Goal: Task Accomplishment & Management: Manage account settings

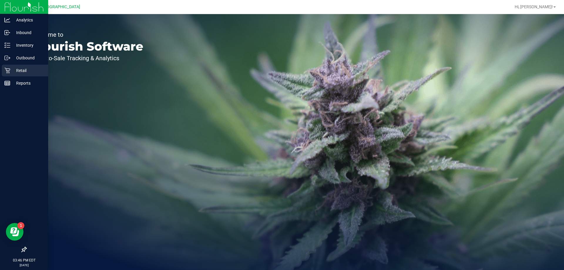
click at [19, 70] on p "Retail" at bounding box center [27, 70] width 35 height 7
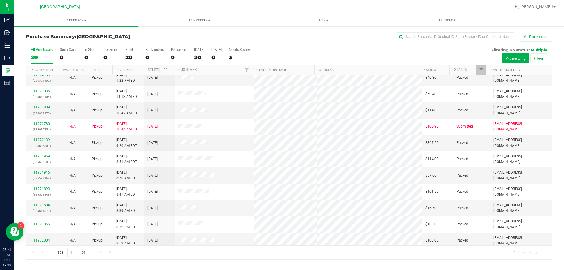
scroll to position [155, 0]
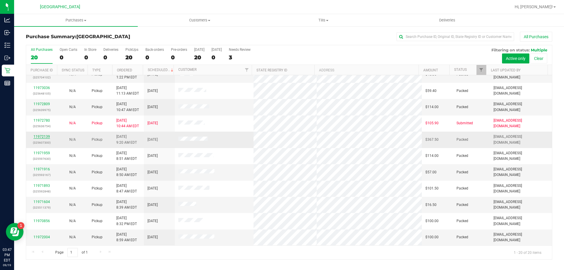
click at [42, 136] on link "11972139" at bounding box center [42, 137] width 16 height 4
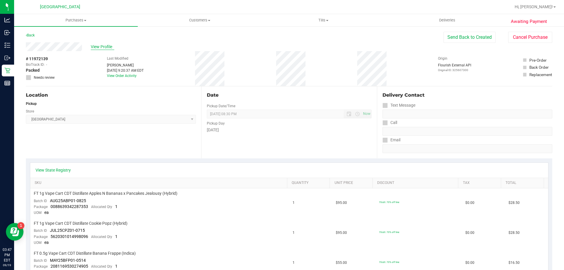
click at [100, 45] on span "View Profile" at bounding box center [103, 47] width 24 height 6
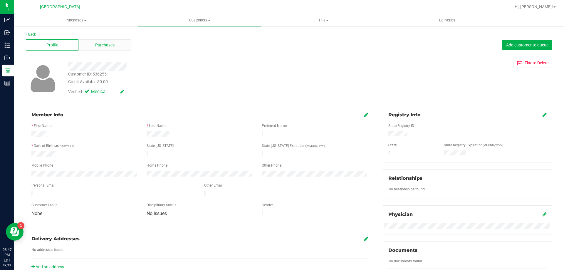
click at [108, 42] on span "Purchases" at bounding box center [104, 45] width 19 height 6
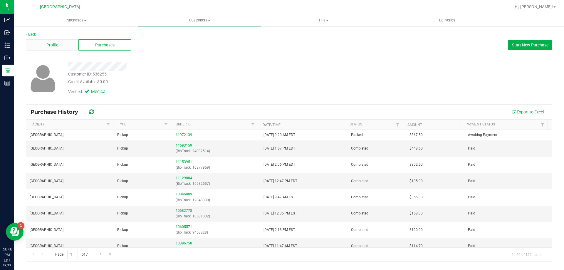
click at [59, 43] on div "Profile" at bounding box center [52, 44] width 53 height 11
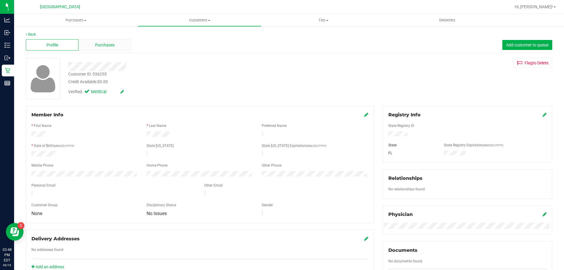
click at [117, 46] on div "Purchases" at bounding box center [104, 44] width 53 height 11
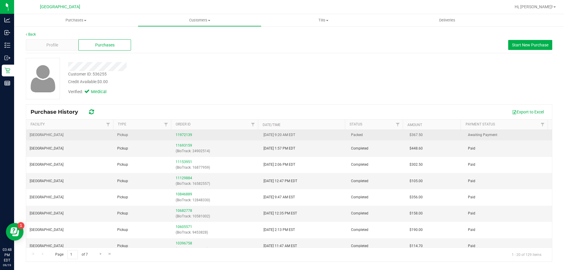
click at [188, 137] on div "11972139" at bounding box center [216, 135] width 81 height 6
click at [184, 135] on link "11972139" at bounding box center [184, 135] width 16 height 4
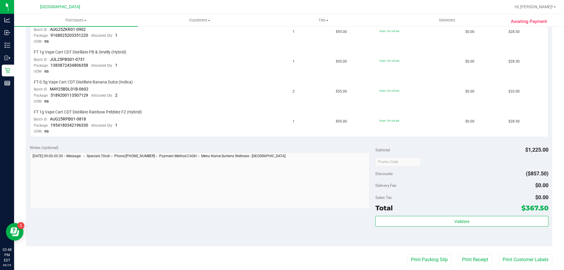
scroll to position [529, 0]
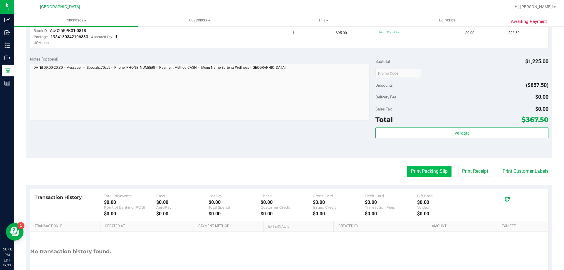
click at [421, 169] on button "Print Packing Slip" at bounding box center [429, 171] width 44 height 11
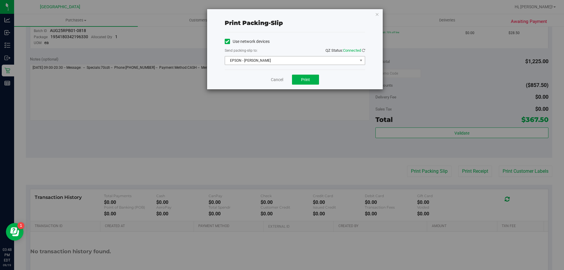
click at [292, 65] on span "EPSON - [PERSON_NAME]" at bounding box center [295, 60] width 141 height 9
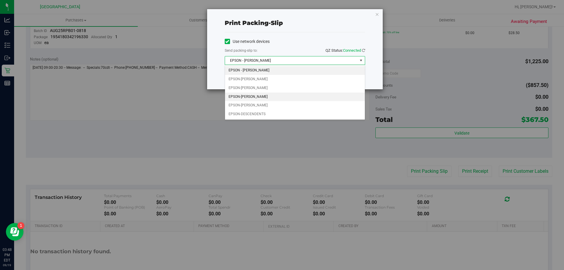
click at [265, 95] on li "EPSON-[PERSON_NAME]" at bounding box center [295, 97] width 140 height 9
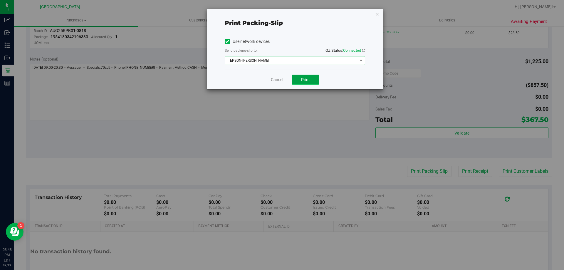
click at [302, 78] on span "Print" at bounding box center [305, 79] width 9 height 5
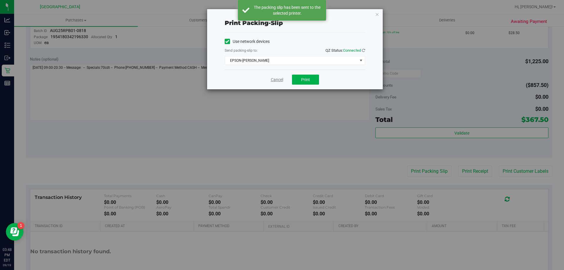
click at [282, 79] on link "Cancel" at bounding box center [277, 80] width 12 height 6
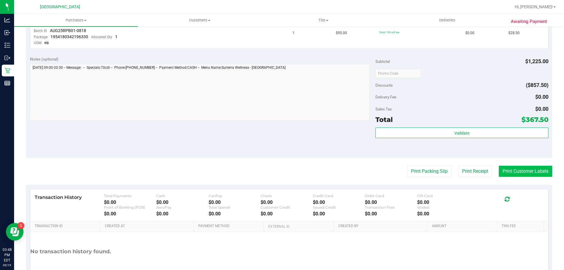
click at [504, 169] on button "Print Customer Labels" at bounding box center [526, 171] width 54 height 11
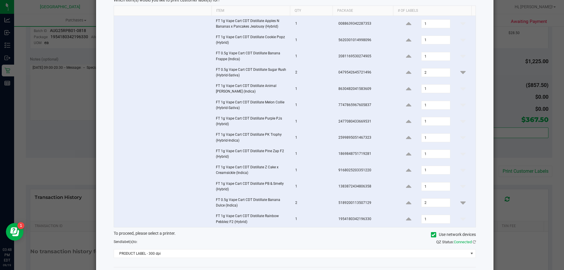
scroll to position [65, 0]
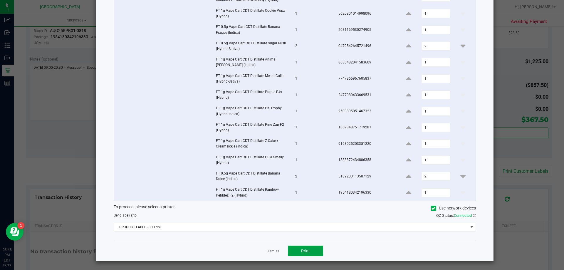
click at [305, 250] on span "Print" at bounding box center [305, 251] width 9 height 5
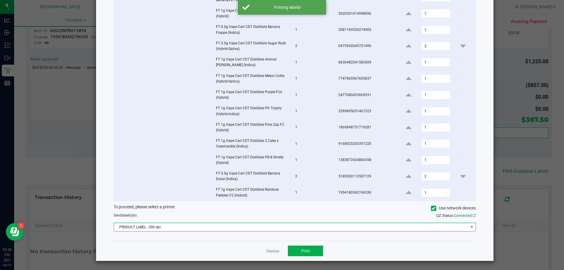
click at [295, 227] on span "PRODUCT LABEL - 300 dpi" at bounding box center [291, 227] width 355 height 8
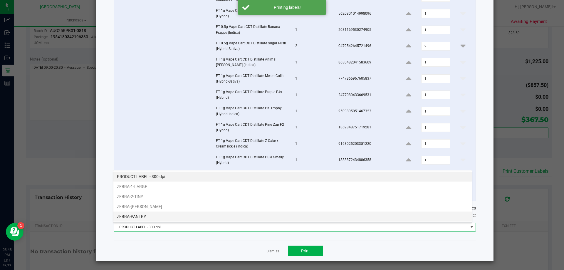
scroll to position [9, 359]
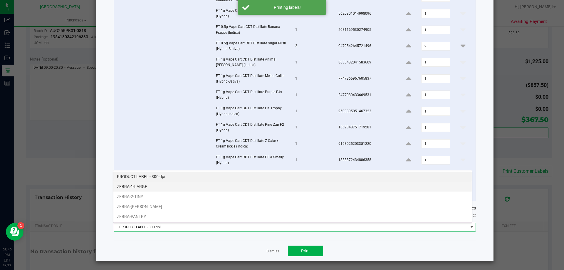
click at [149, 186] on li "ZEBRA-1-LARGE" at bounding box center [292, 187] width 359 height 10
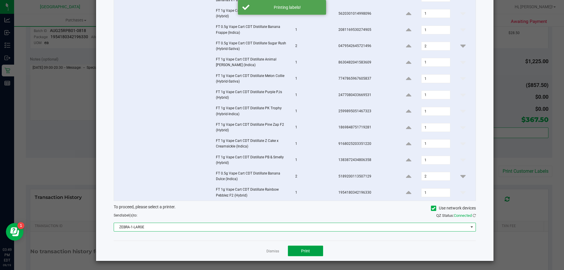
click at [307, 251] on span "Print" at bounding box center [305, 251] width 9 height 5
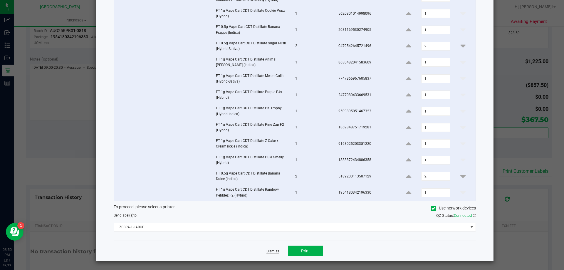
click at [273, 250] on link "Dismiss" at bounding box center [273, 251] width 13 height 5
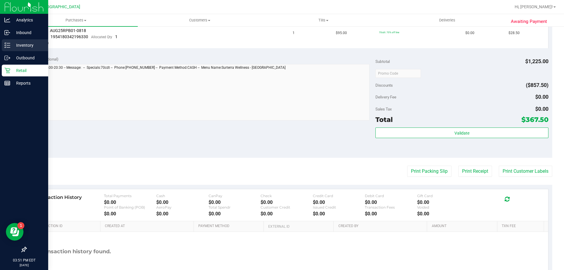
click at [33, 44] on p "Inventory" at bounding box center [27, 45] width 35 height 7
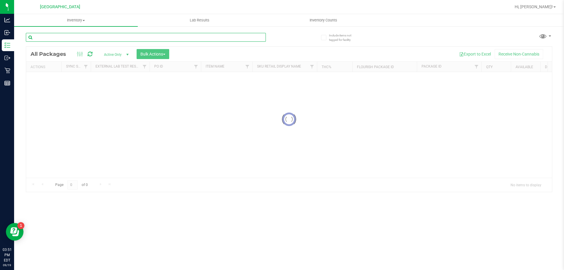
click at [129, 36] on input "text" at bounding box center [146, 37] width 240 height 9
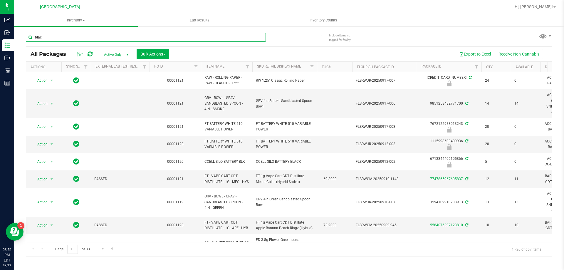
type input "black"
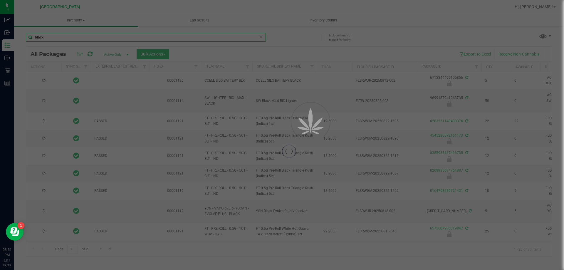
type input "[DATE]"
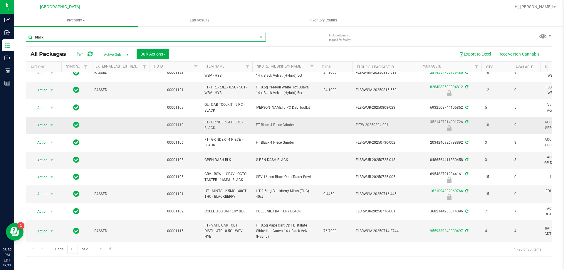
scroll to position [198, 0]
type input "black"
click at [100, 248] on span "Go to the next page" at bounding box center [100, 248] width 5 height 5
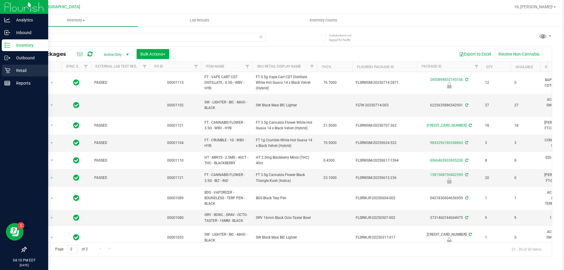
click at [13, 69] on p "Retail" at bounding box center [27, 70] width 35 height 7
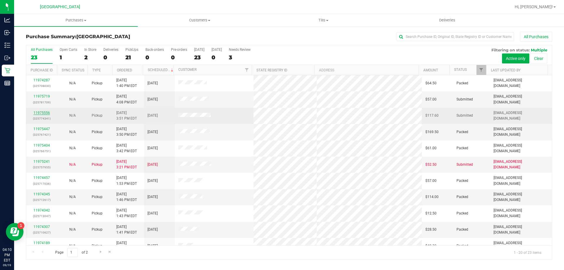
click at [43, 111] on link "11975556" at bounding box center [42, 113] width 16 height 4
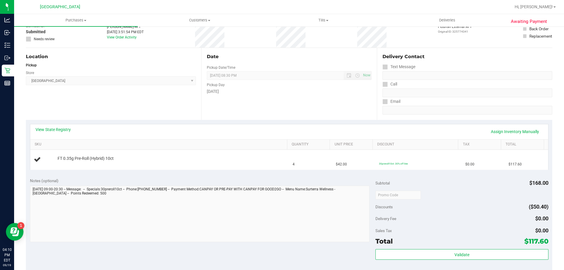
scroll to position [88, 0]
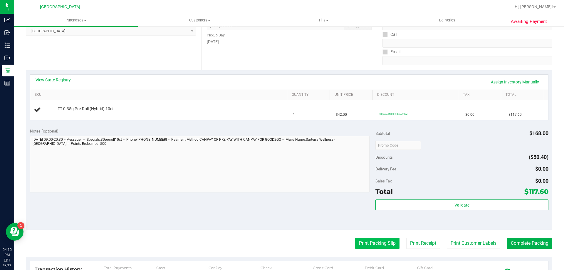
click at [365, 238] on button "Print Packing Slip" at bounding box center [377, 243] width 44 height 11
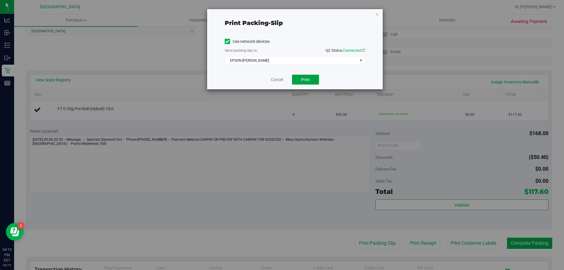
click at [306, 76] on button "Print" at bounding box center [305, 80] width 27 height 10
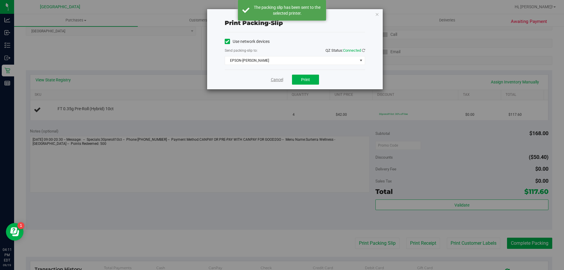
click at [279, 79] on link "Cancel" at bounding box center [277, 80] width 12 height 6
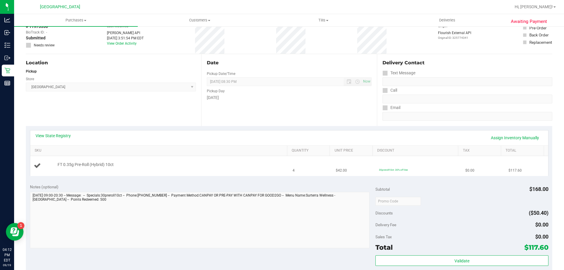
scroll to position [0, 0]
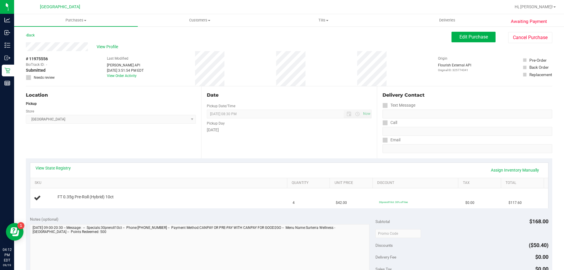
click at [516, 163] on div "View State Registry Assign Inventory Manually" at bounding box center [289, 170] width 518 height 15
click at [511, 170] on link "Assign Inventory Manually" at bounding box center [515, 170] width 56 height 10
click at [65, 198] on div "Add Package" at bounding box center [171, 201] width 227 height 6
click at [70, 200] on link "Add Package" at bounding box center [68, 201] width 21 height 4
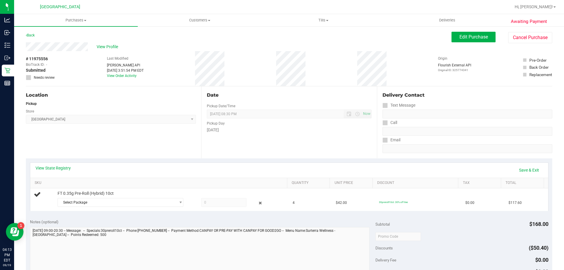
click at [283, 223] on div "Notes (optional)" at bounding box center [203, 222] width 346 height 6
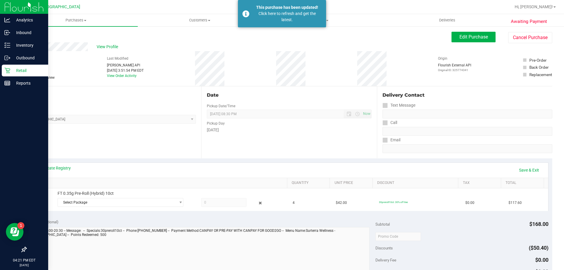
click at [21, 74] on p "Retail" at bounding box center [27, 70] width 35 height 7
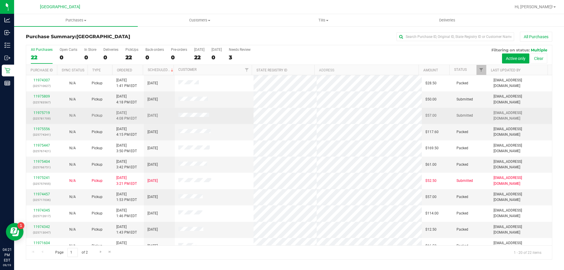
click at [44, 110] on div "11975719 (325781709)" at bounding box center [42, 115] width 24 height 11
click at [43, 113] on link "11975719" at bounding box center [42, 113] width 16 height 4
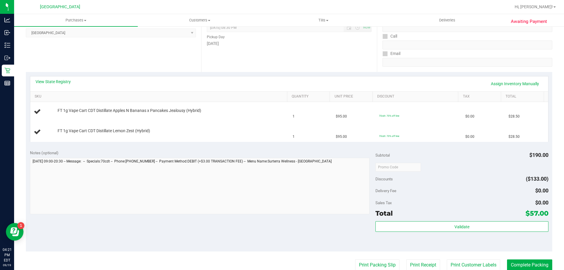
scroll to position [118, 0]
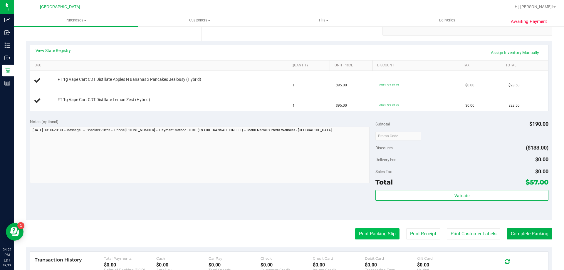
click at [361, 229] on button "Print Packing Slip" at bounding box center [377, 233] width 44 height 11
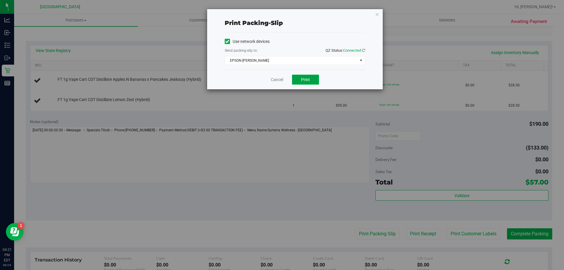
click at [302, 79] on span "Print" at bounding box center [305, 79] width 9 height 5
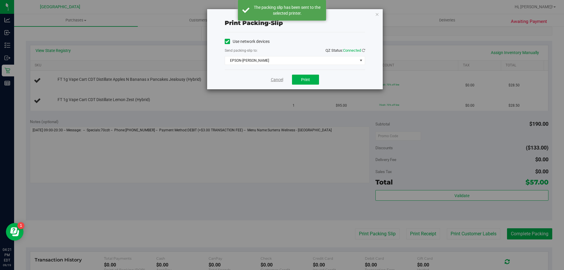
click at [278, 80] on link "Cancel" at bounding box center [277, 80] width 12 height 6
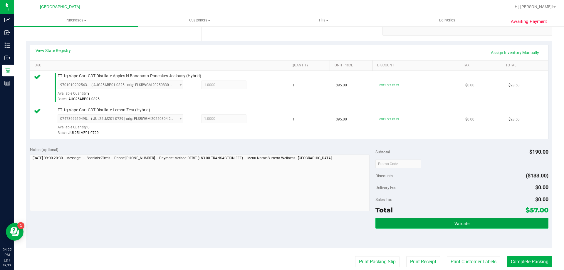
click at [405, 222] on button "Validate" at bounding box center [462, 223] width 173 height 11
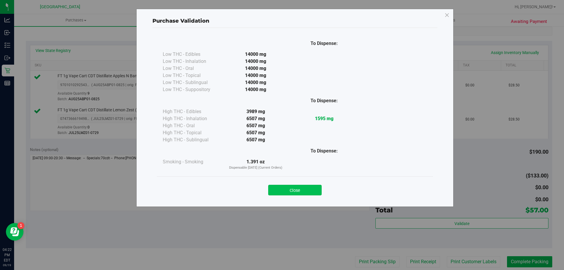
click at [310, 186] on button "Close" at bounding box center [295, 190] width 54 height 11
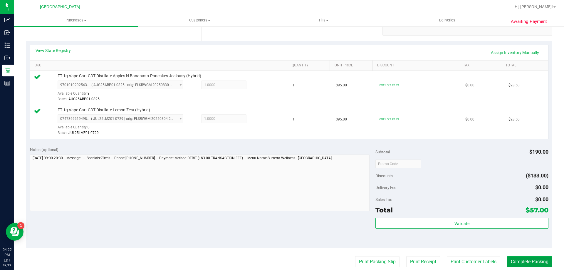
click at [521, 260] on button "Complete Packing" at bounding box center [529, 261] width 45 height 11
click at [521, 260] on button "Complete Packing" at bounding box center [528, 261] width 50 height 11
